Goal: Task Accomplishment & Management: Check status

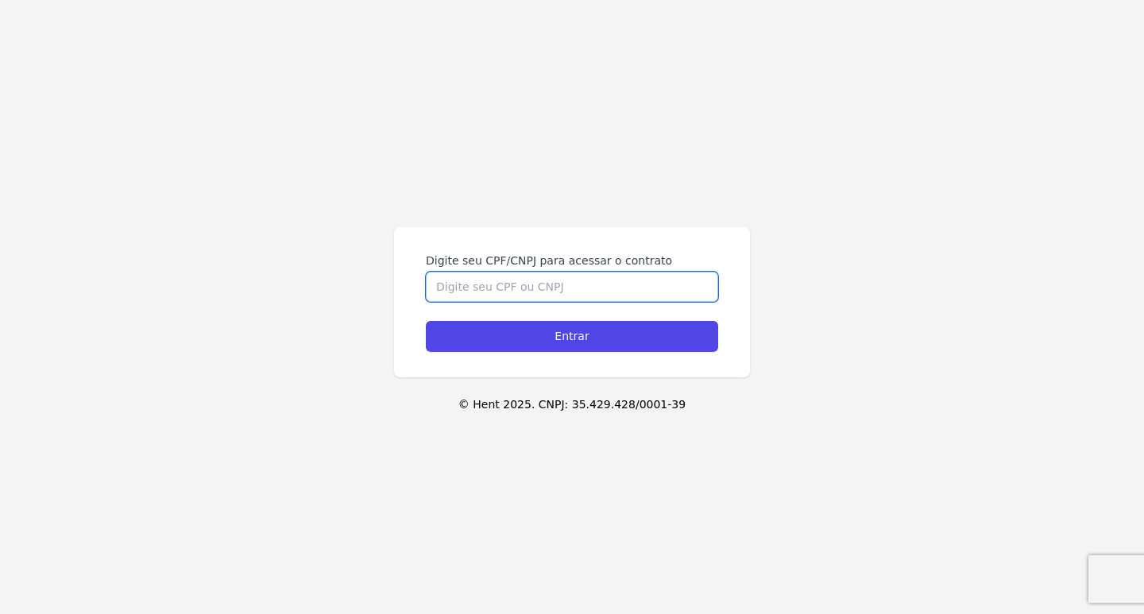
click at [511, 287] on input "Digite seu CPF/CNPJ para acessar o contrato" at bounding box center [572, 287] width 292 height 30
type input "46247008805"
click at [426, 321] on input "Entrar" at bounding box center [572, 336] width 292 height 31
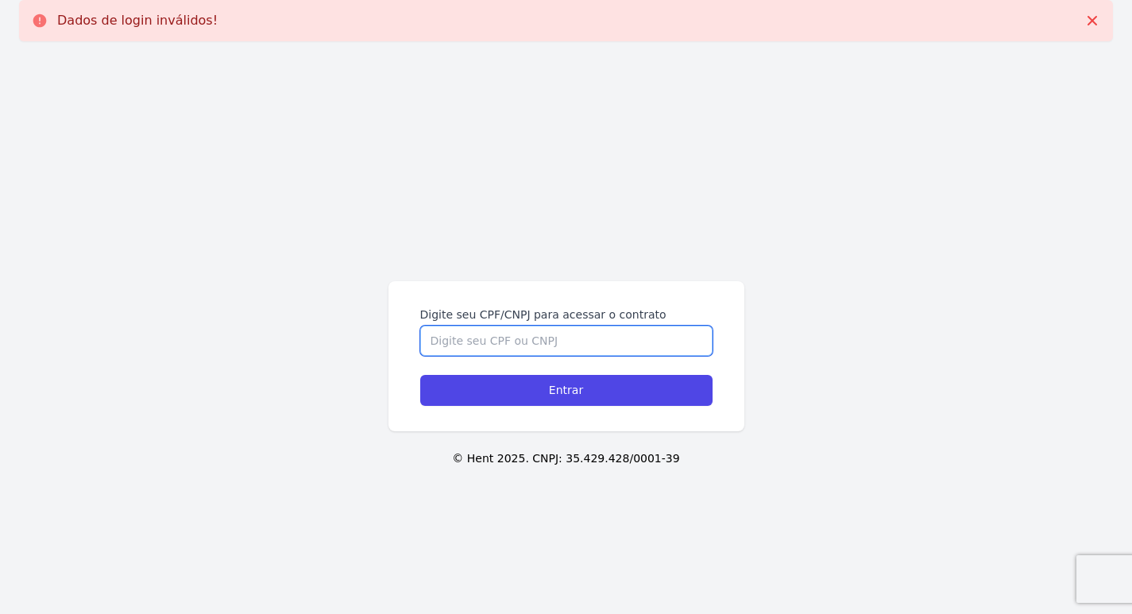
click at [495, 343] on input "Digite seu CPF/CNPJ para acessar o contrato" at bounding box center [566, 341] width 292 height 30
type input "46247008805"
click at [420, 375] on input "Entrar" at bounding box center [566, 390] width 292 height 31
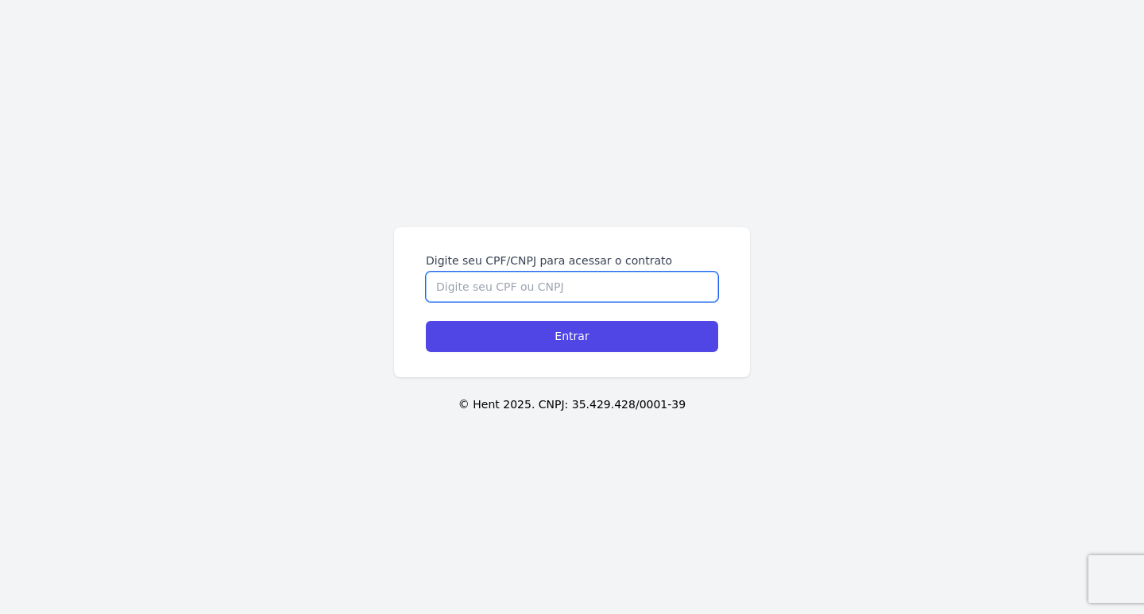
click at [486, 285] on input "Digite seu CPF/CNPJ para acessar o contrato" at bounding box center [572, 287] width 292 height 30
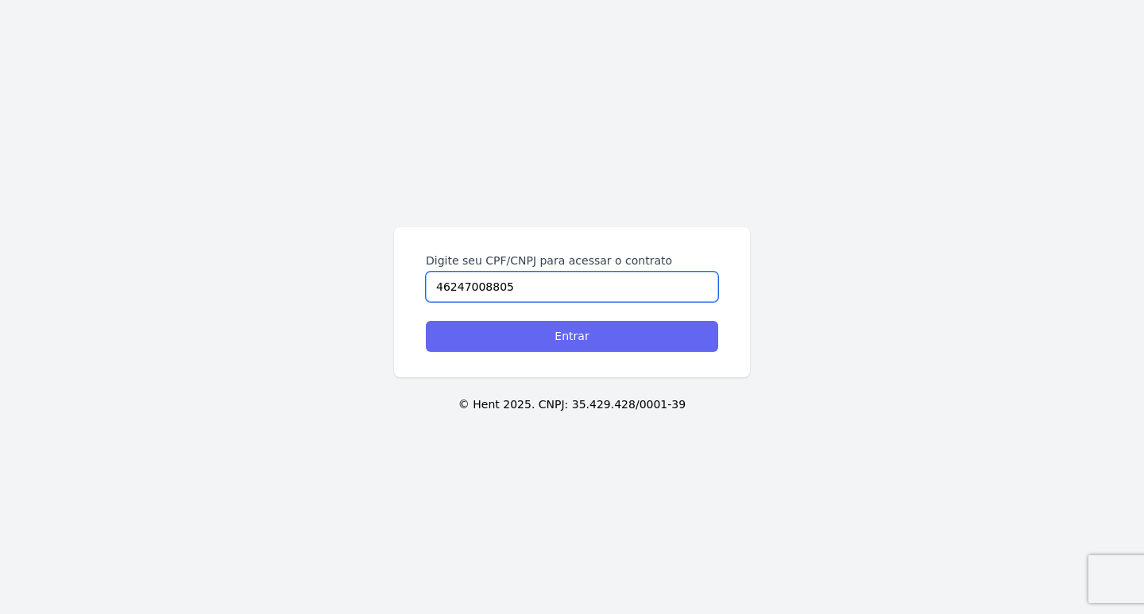
type input "46247008805"
click at [579, 337] on input "Entrar" at bounding box center [572, 336] width 292 height 31
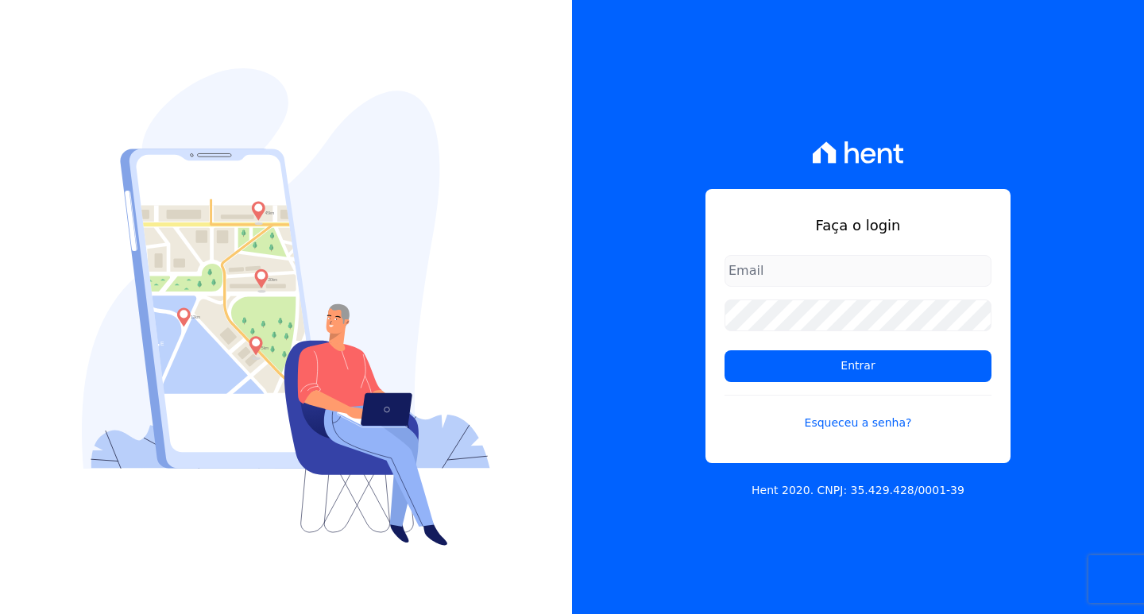
click at [831, 262] on input "email" at bounding box center [857, 271] width 267 height 32
type input "renanshared@gmail.com"
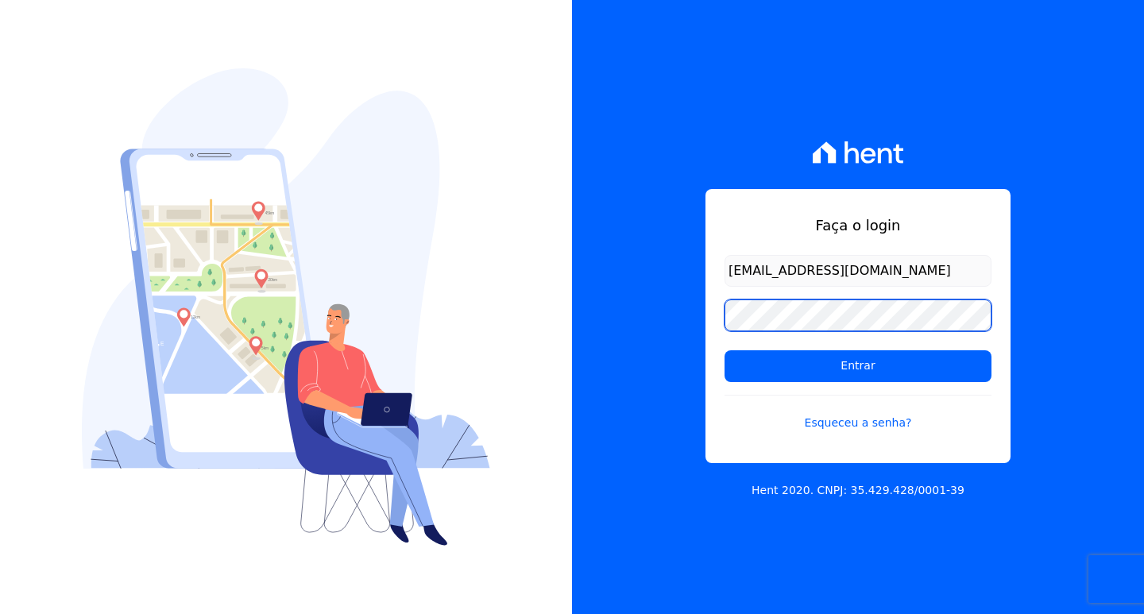
click at [724, 350] on input "Entrar" at bounding box center [857, 366] width 267 height 32
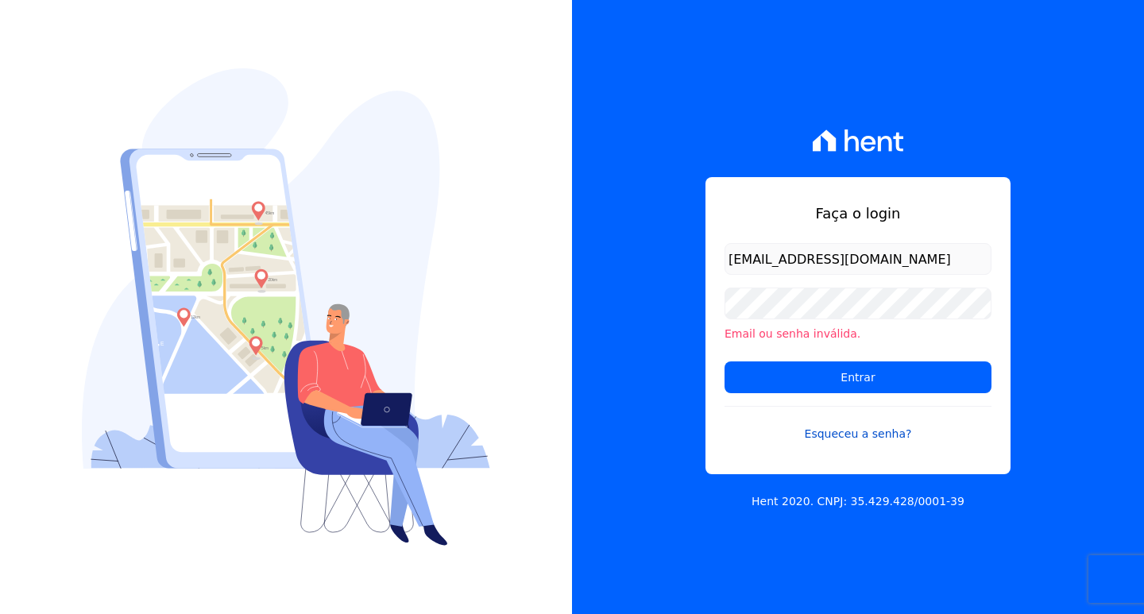
click at [839, 438] on link "Esqueceu a senha?" at bounding box center [857, 424] width 267 height 37
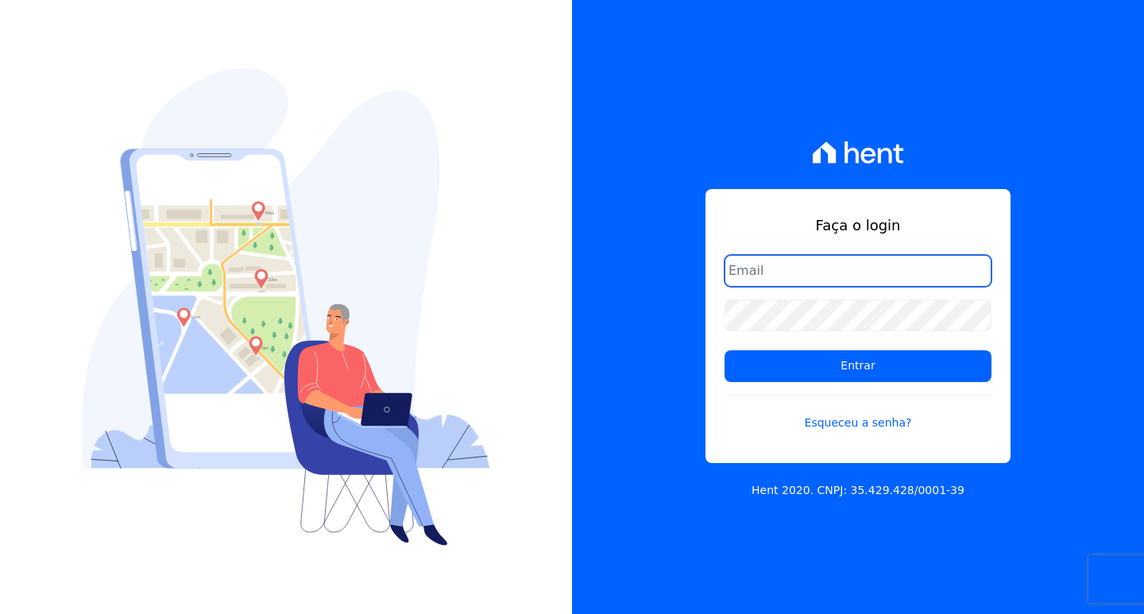
click at [779, 268] on input "email" at bounding box center [857, 271] width 267 height 32
click at [831, 430] on link "Esqueceu a senha?" at bounding box center [857, 413] width 267 height 37
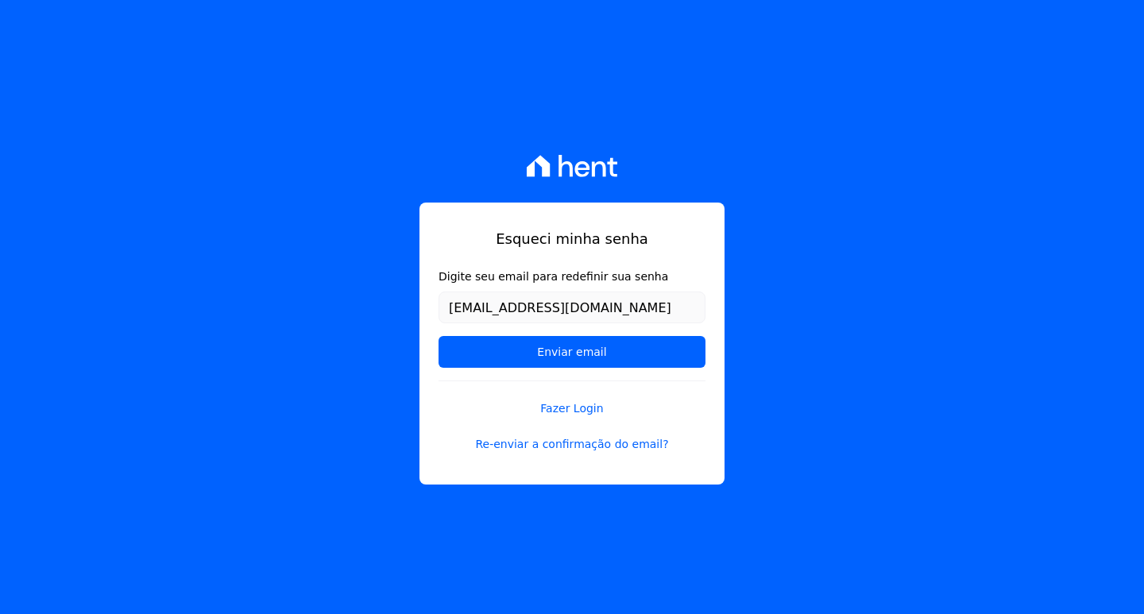
type input "contato.renan@yahoo.com"
click at [438, 336] on input "Enviar email" at bounding box center [571, 352] width 267 height 32
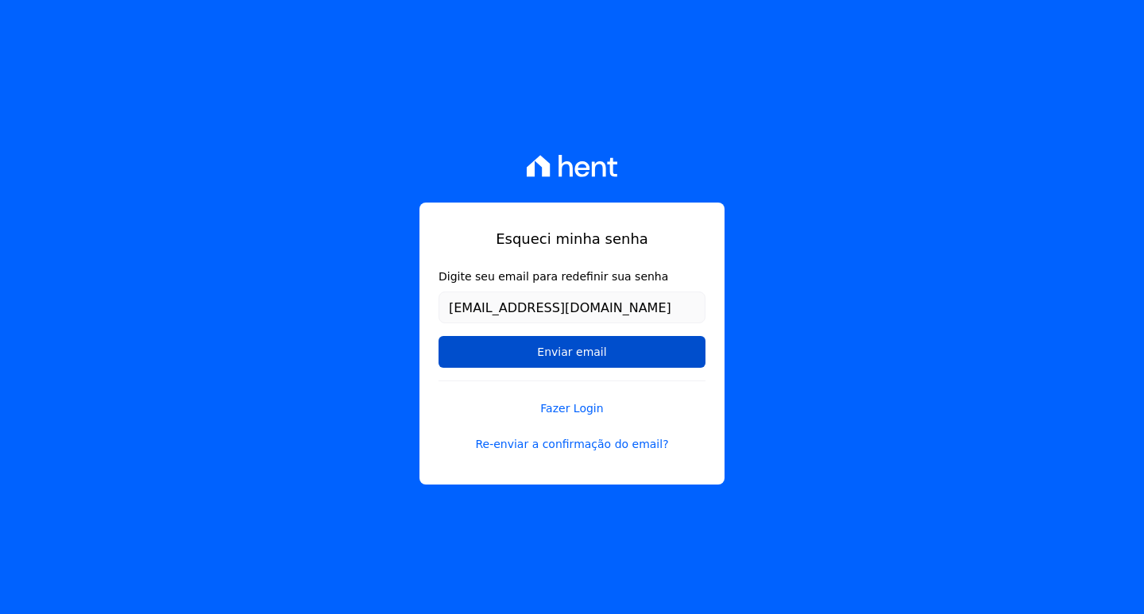
click at [598, 340] on input "Enviar email" at bounding box center [571, 352] width 267 height 32
click at [596, 353] on input "Enviar email" at bounding box center [571, 352] width 267 height 32
click at [591, 361] on input "Enviar email" at bounding box center [571, 352] width 267 height 32
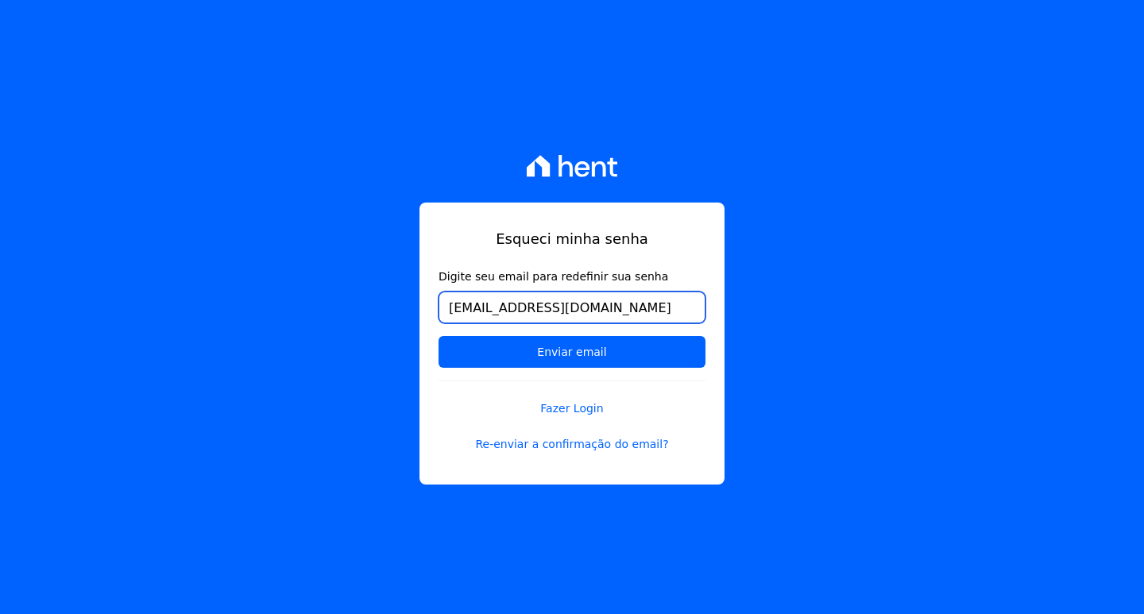
click at [592, 312] on input "contato.renan@yahoo.com" at bounding box center [571, 307] width 267 height 32
click at [438, 336] on input "Enviar email" at bounding box center [571, 352] width 267 height 32
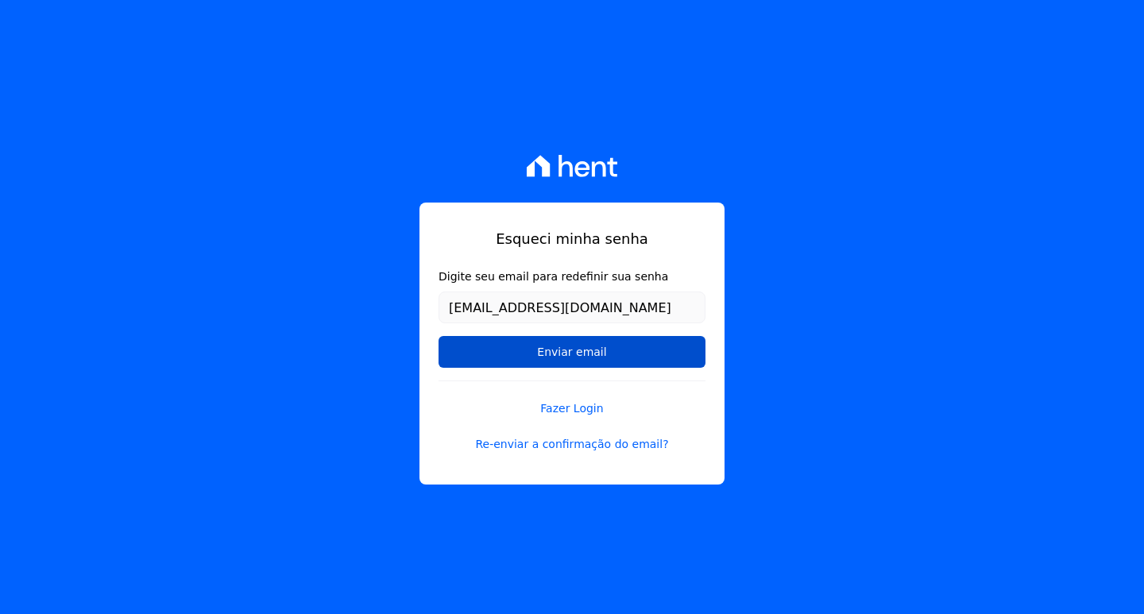
click at [602, 349] on input "Enviar email" at bounding box center [571, 352] width 267 height 32
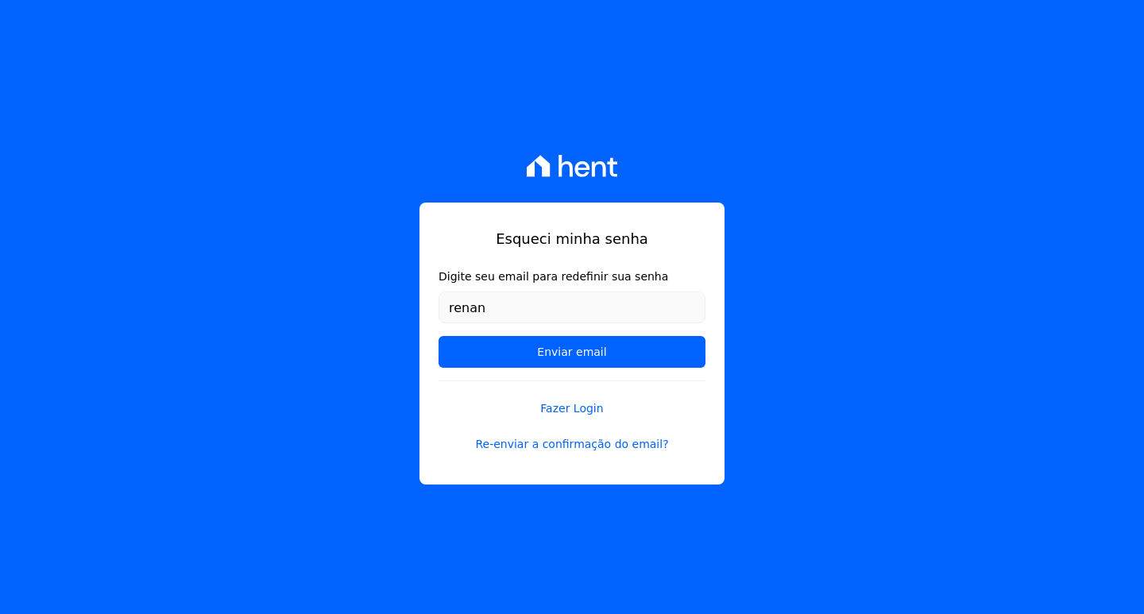
type input "renanshared@gmail.com"
click at [438, 336] on input "Enviar email" at bounding box center [571, 352] width 267 height 32
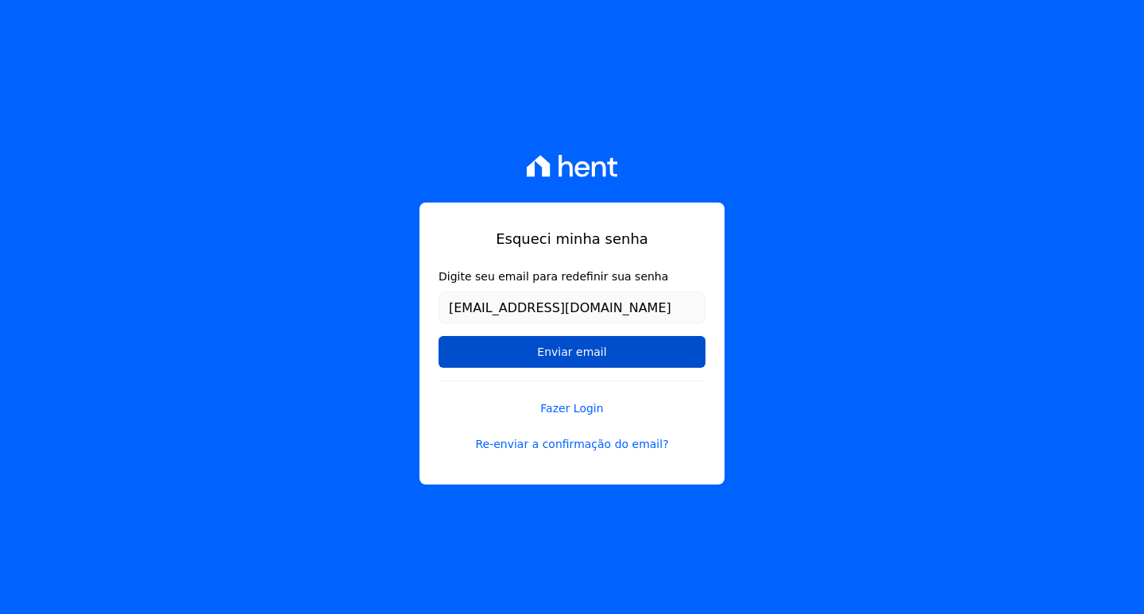
click at [558, 341] on input "Enviar email" at bounding box center [571, 352] width 267 height 32
click at [558, 352] on input "Enviar email" at bounding box center [571, 352] width 267 height 32
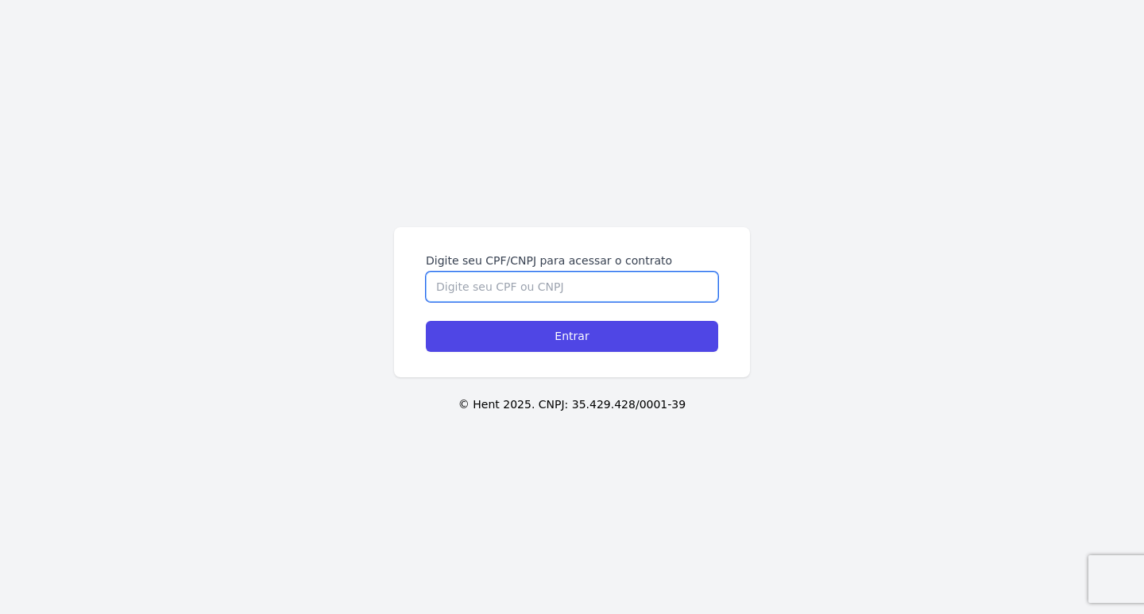
click at [511, 285] on input "Digite seu CPF/CNPJ para acessar o contrato" at bounding box center [572, 287] width 292 height 30
type input "46247008805"
click at [426, 321] on input "Entrar" at bounding box center [572, 336] width 292 height 31
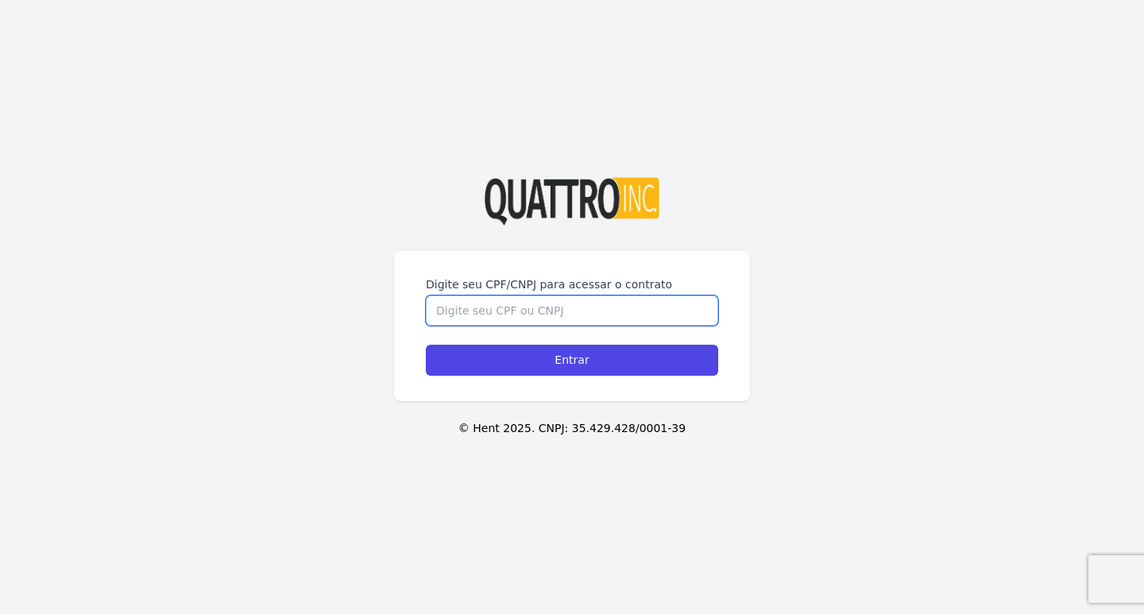
click at [536, 299] on input "Digite seu CPF/CNPJ para acessar o contrato" at bounding box center [572, 310] width 292 height 30
type input "46247008805"
click at [426, 345] on input "Entrar" at bounding box center [572, 360] width 292 height 31
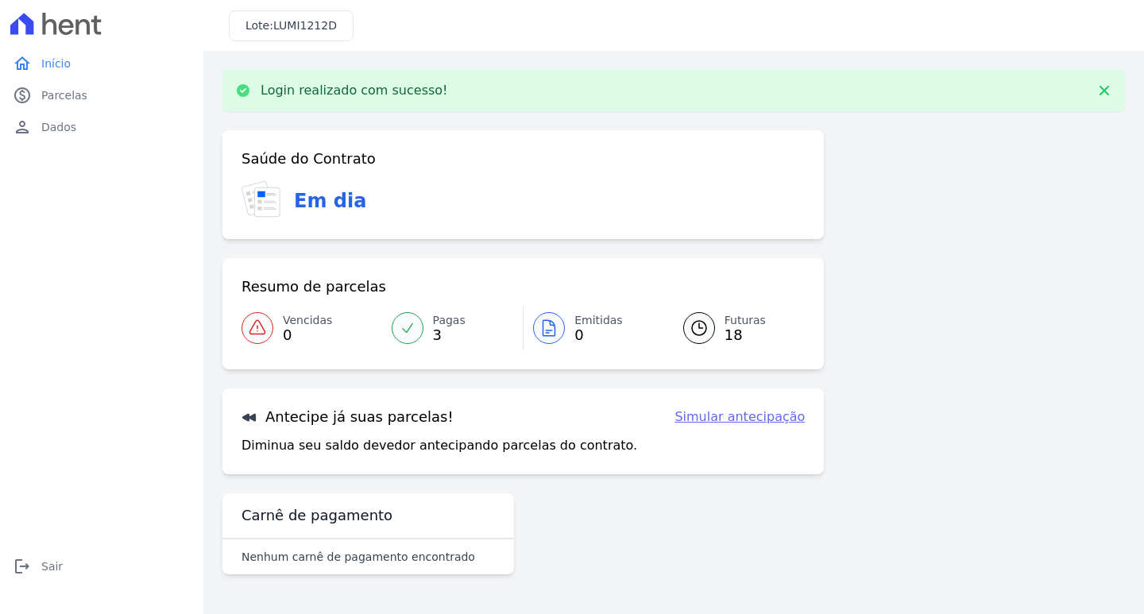
click at [736, 329] on span "18" at bounding box center [744, 335] width 41 height 13
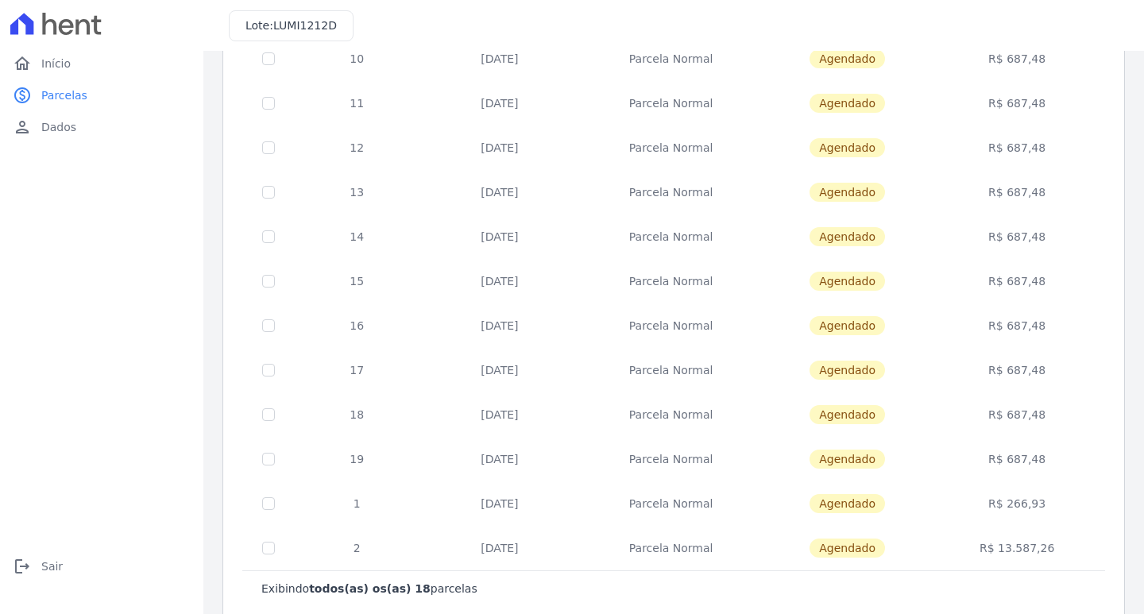
scroll to position [475, 0]
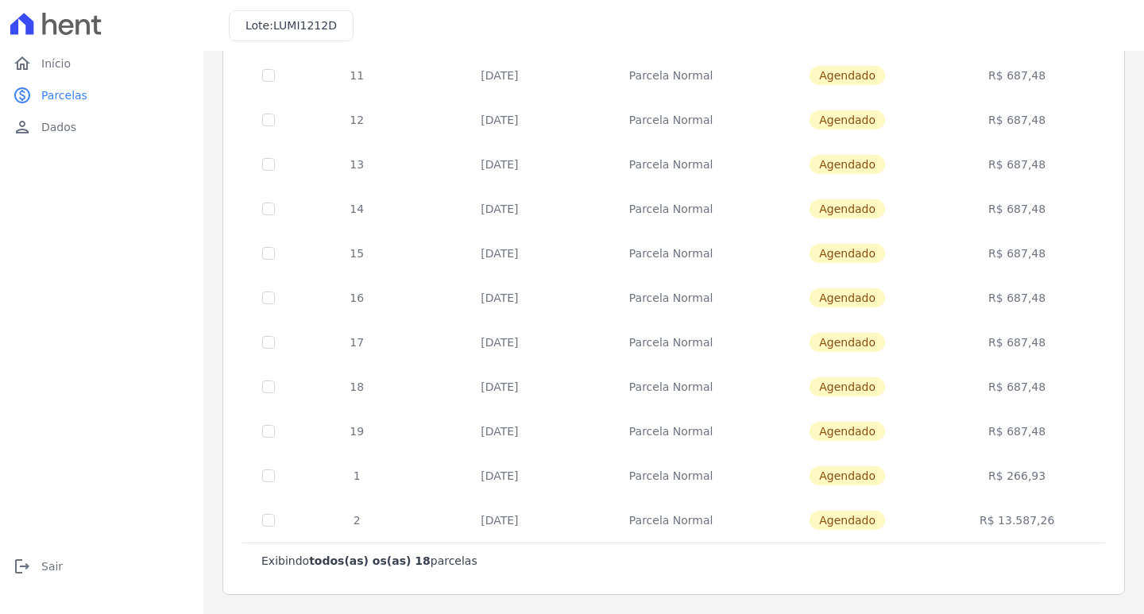
drag, startPoint x: 1043, startPoint y: 515, endPoint x: 812, endPoint y: 509, distance: 230.4
click at [812, 509] on tr "2 30/09/2027 Parcela Normal Agendado R$ 13.587,26" at bounding box center [674, 520] width 862 height 44
click at [920, 515] on td "Agendado" at bounding box center [847, 520] width 170 height 44
